Goal: Task Accomplishment & Management: Use online tool/utility

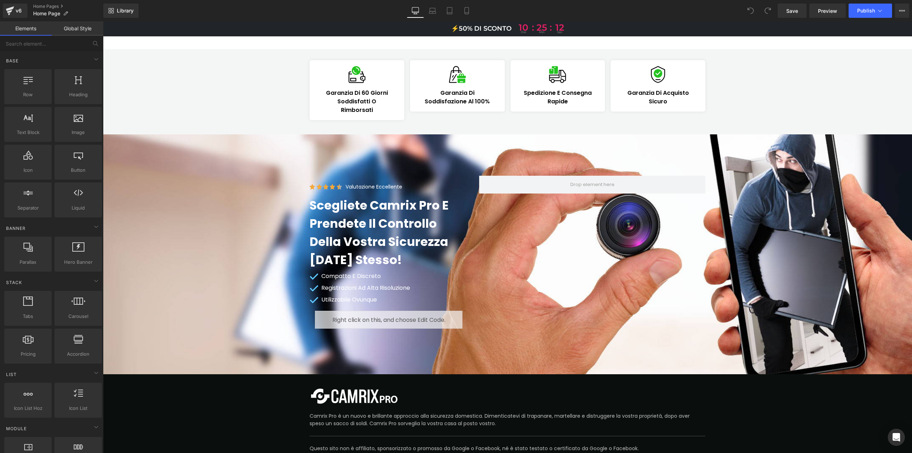
scroll to position [4272, 0]
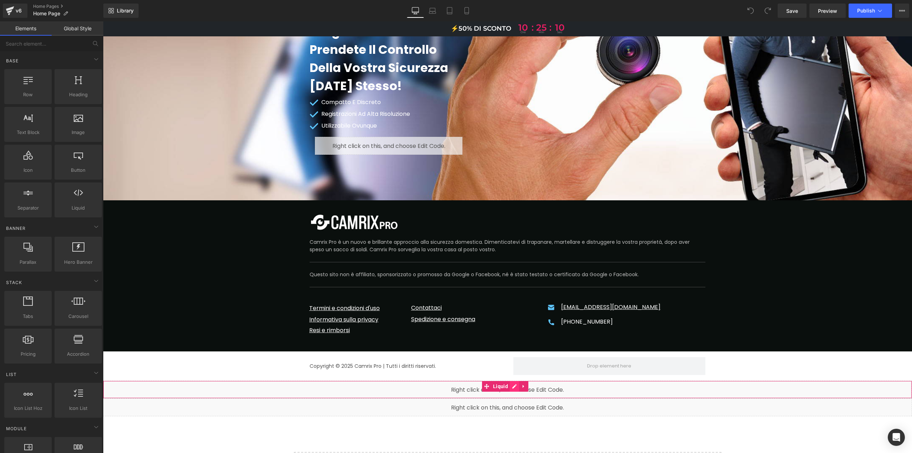
click at [512, 381] on div "Liquid" at bounding box center [507, 390] width 809 height 18
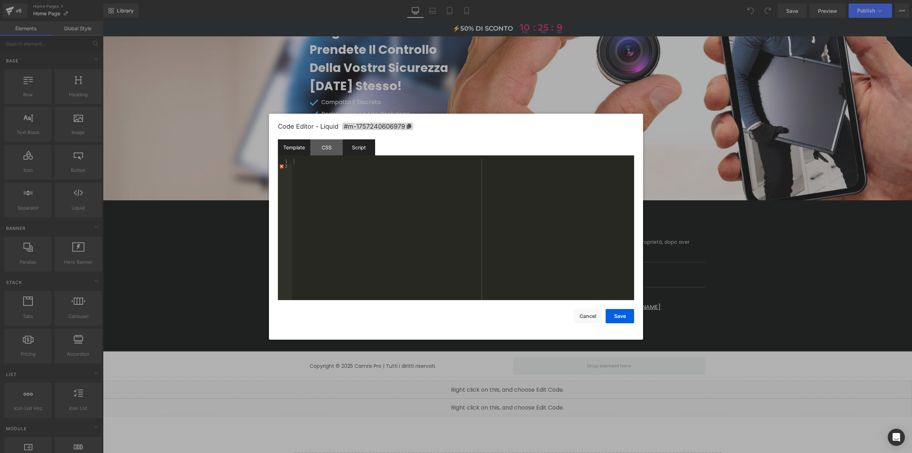
click at [365, 149] on div "Script" at bounding box center [359, 147] width 32 height 16
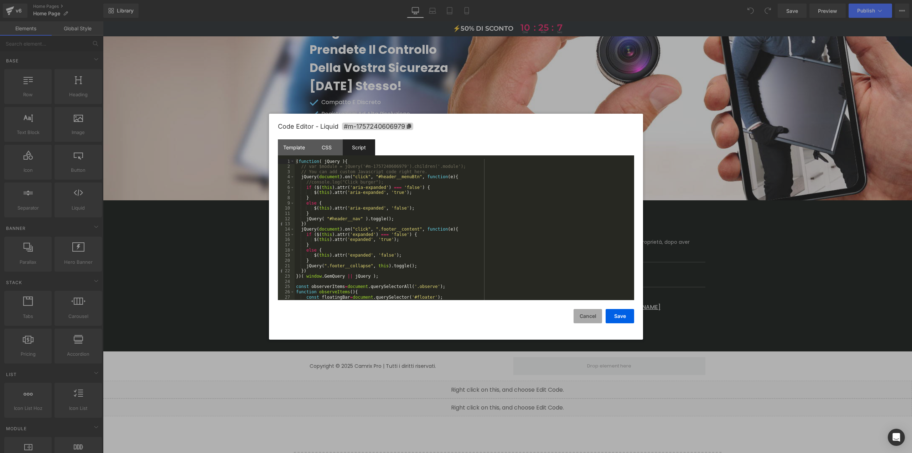
click at [587, 315] on button "Cancel" at bounding box center [588, 316] width 29 height 14
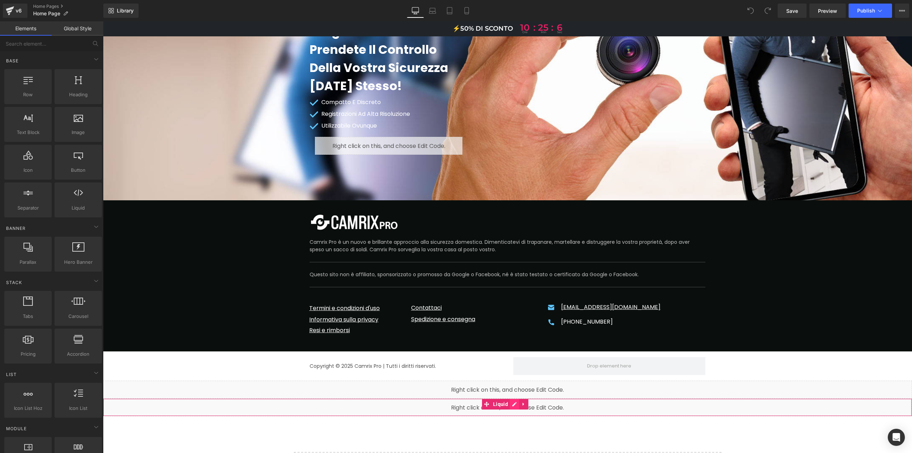
click at [512, 398] on div "Liquid" at bounding box center [507, 407] width 809 height 18
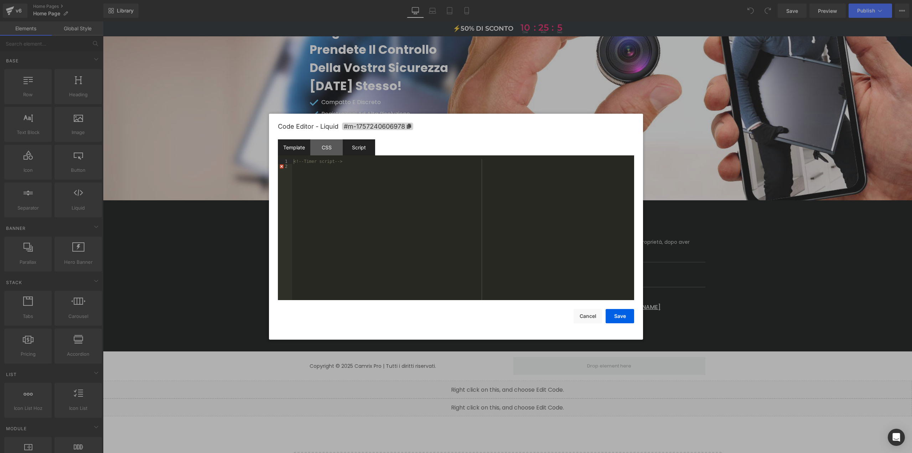
click at [361, 146] on div "Script" at bounding box center [359, 147] width 32 height 16
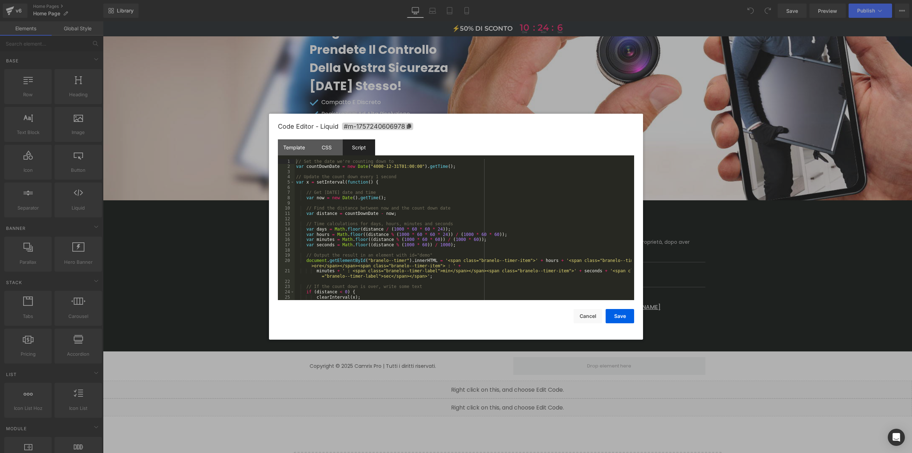
scroll to position [0, 0]
click at [590, 315] on button "Cancel" at bounding box center [588, 316] width 29 height 14
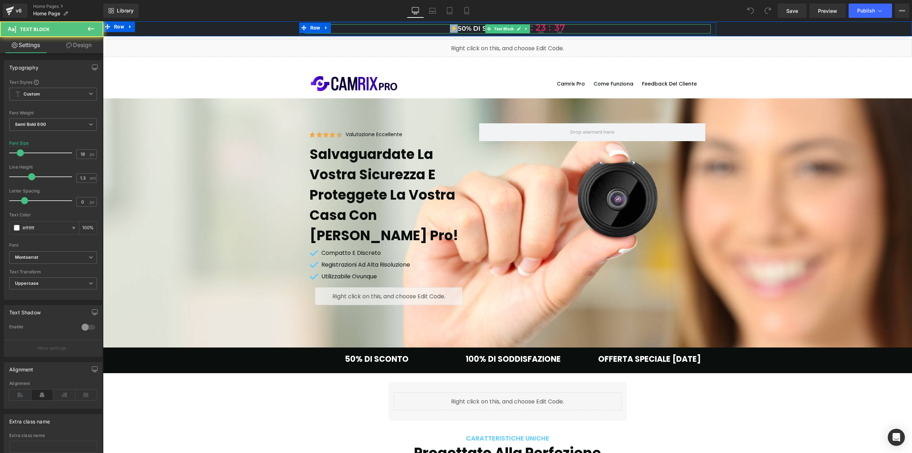
click at [449, 28] on p "⚡️50% DI SCONTO 10 ore : 23 : min 37 sec" at bounding box center [508, 28] width 406 height 9
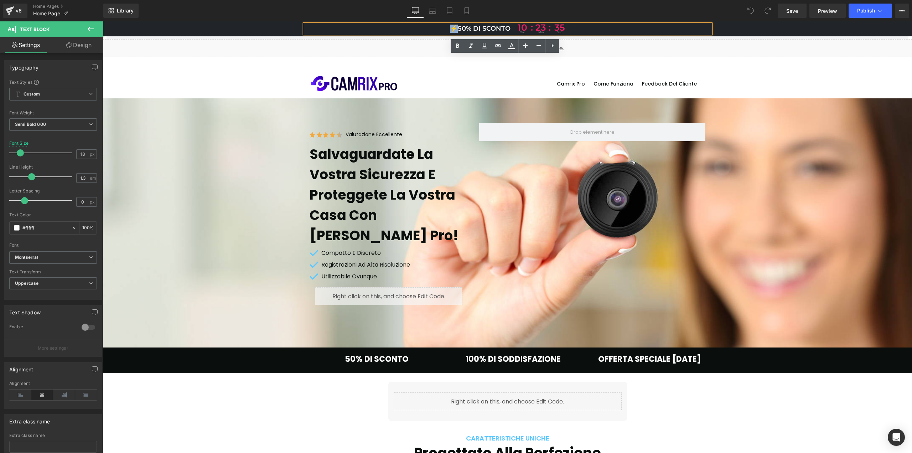
copy p "⚡️"
